Goal: Task Accomplishment & Management: Use online tool/utility

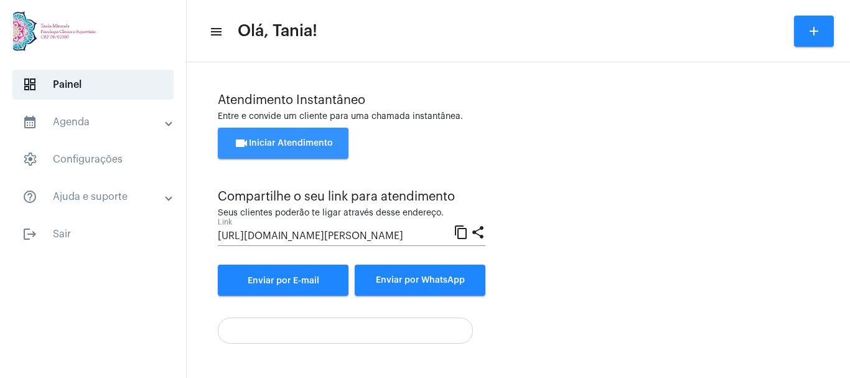
click at [272, 150] on button "videocam Iniciar Atendimento" at bounding box center [283, 143] width 131 height 31
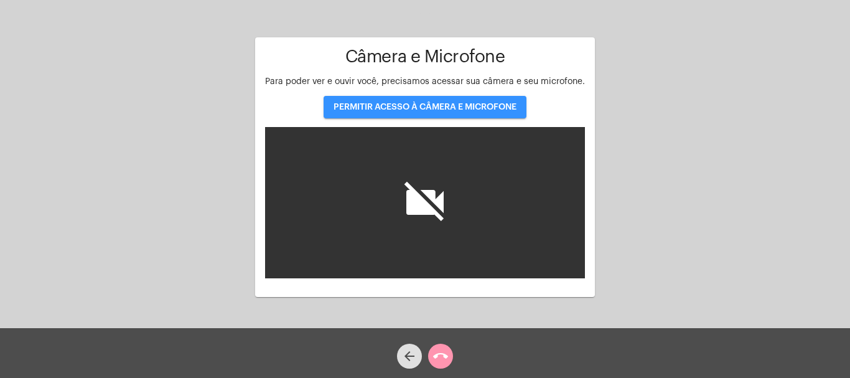
click at [430, 108] on span "PERMITIR ACESSO À CÂMERA E MICROFONE" at bounding box center [424, 107] width 183 height 9
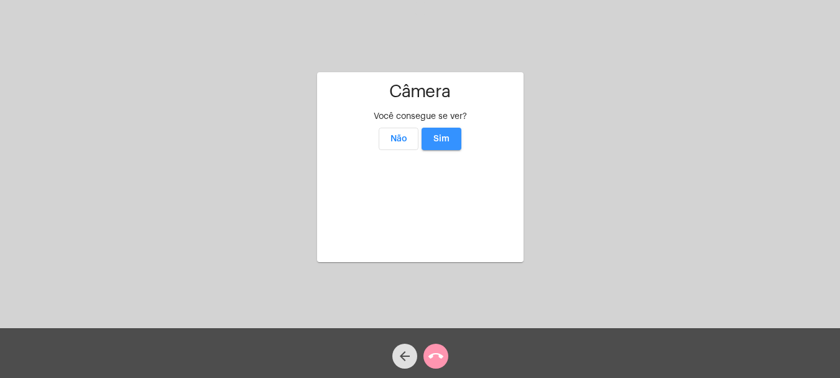
click at [439, 128] on button "Sim" at bounding box center [442, 139] width 40 height 22
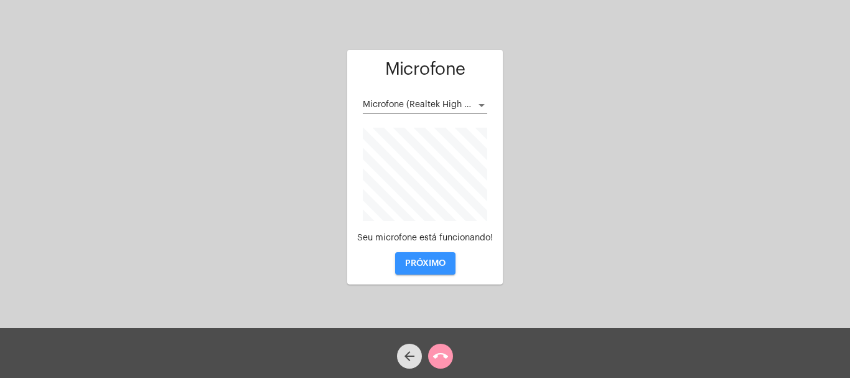
click at [427, 262] on span "PRÓXIMO" at bounding box center [425, 263] width 40 height 9
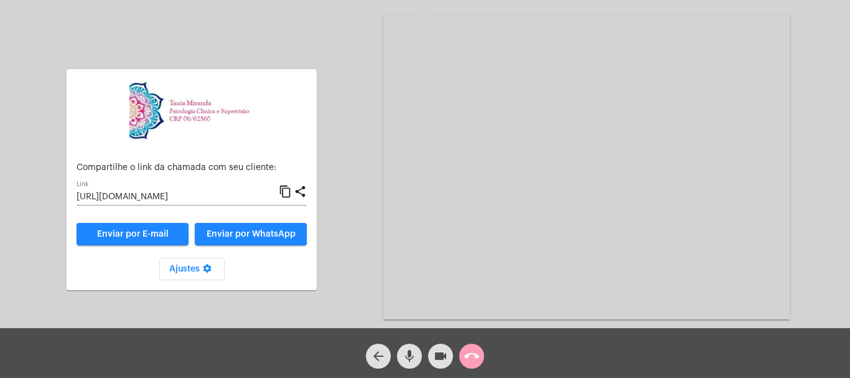
click at [477, 353] on mat-icon "call_end" at bounding box center [471, 355] width 15 height 15
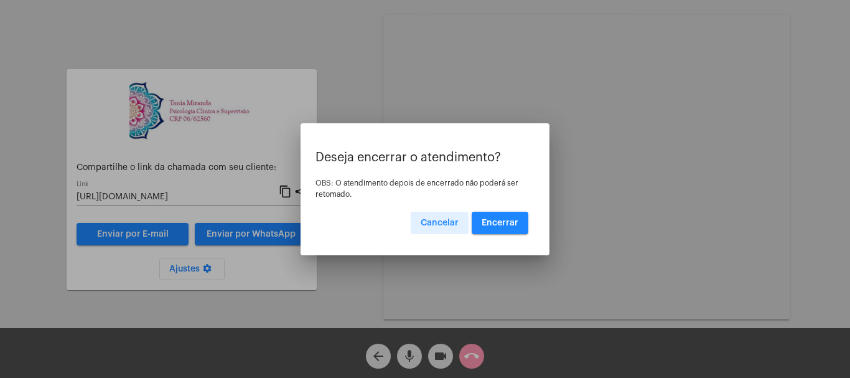
click at [508, 221] on span "Encerrar" at bounding box center [499, 222] width 37 height 9
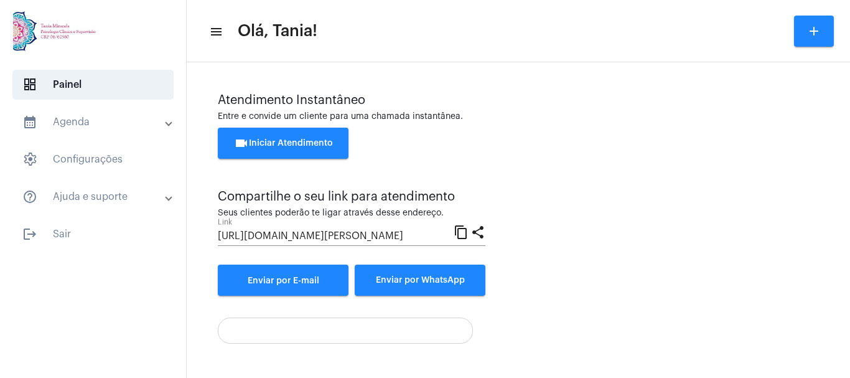
scroll to position [87, 0]
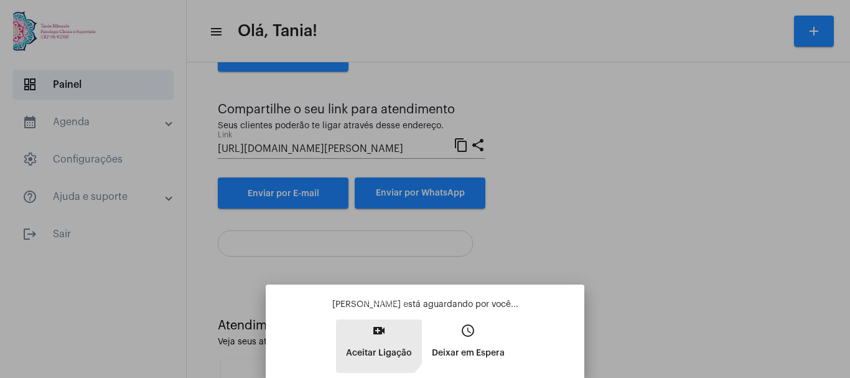
click at [385, 333] on mat-icon "video_call" at bounding box center [378, 330] width 15 height 15
